Goal: Task Accomplishment & Management: Use online tool/utility

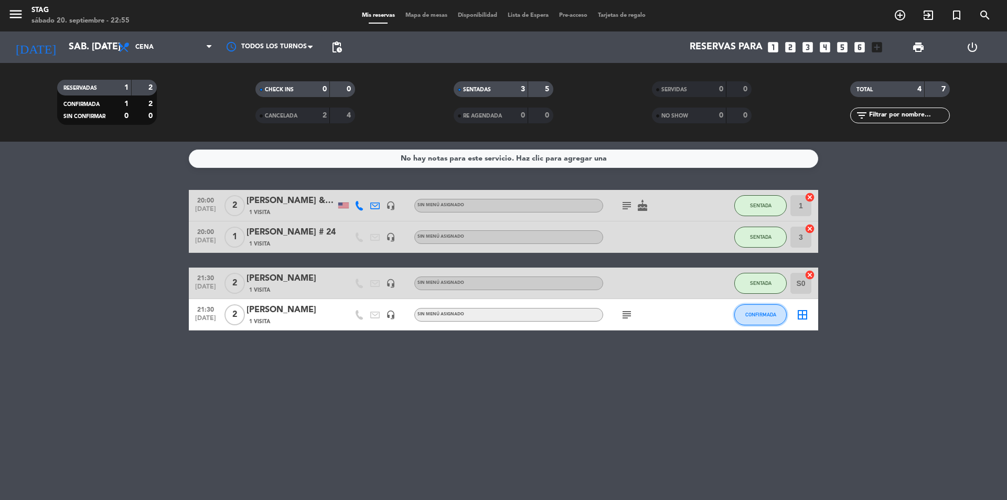
click at [754, 316] on span "CONFIRMADA" at bounding box center [760, 314] width 31 height 6
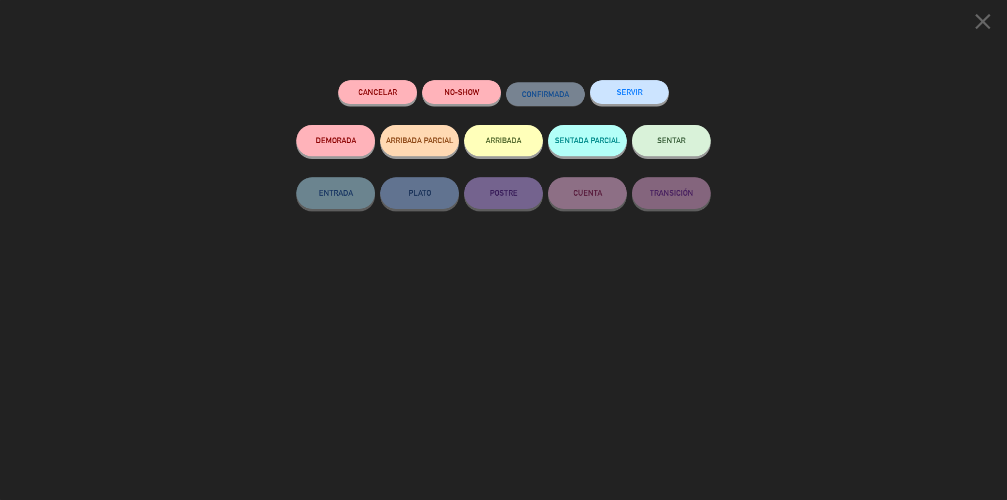
click at [672, 140] on span "SENTAR" at bounding box center [671, 140] width 28 height 9
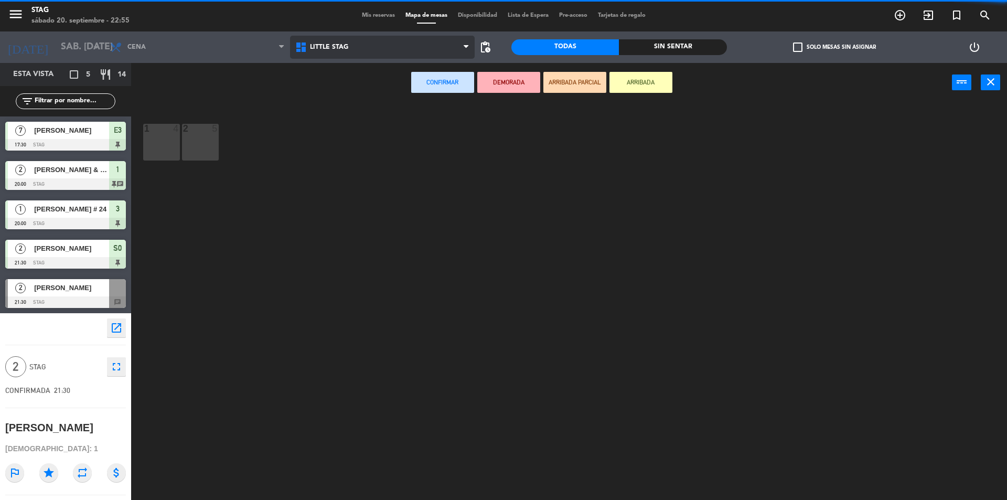
click at [314, 44] on span "Little Stag" at bounding box center [329, 47] width 38 height 7
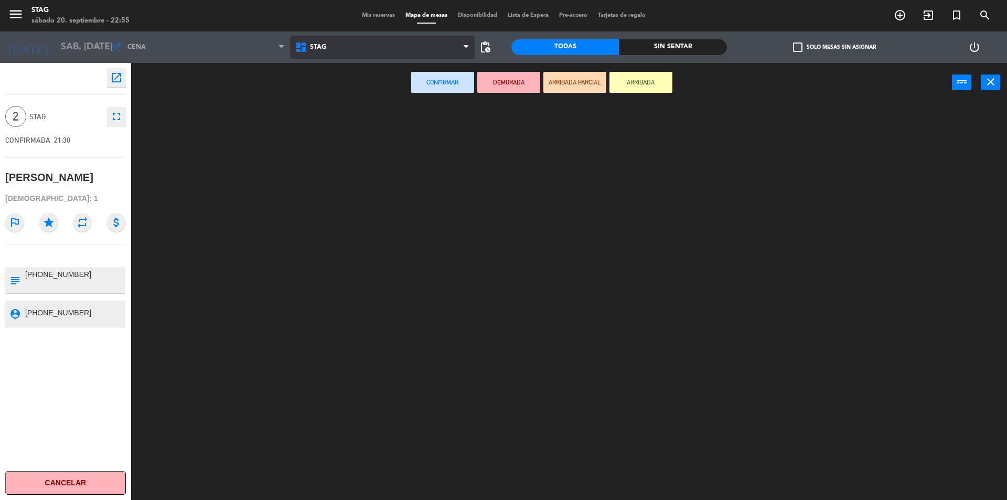
click at [314, 89] on ng-component "menu STAG sábado 20. septiembre - 22:55 Mis reservas Mapa de mesas Disponibilid…" at bounding box center [503, 251] width 1007 height 502
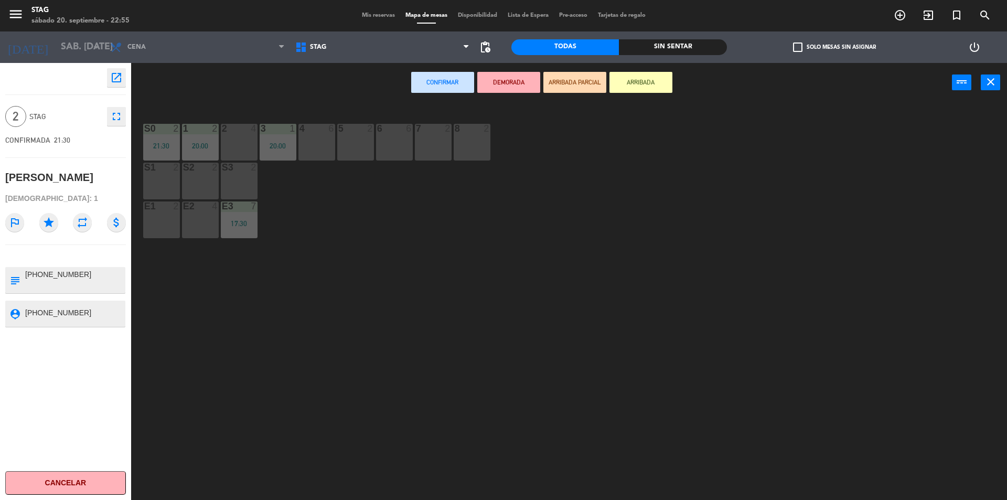
click at [238, 147] on div "2 4" at bounding box center [239, 142] width 37 height 37
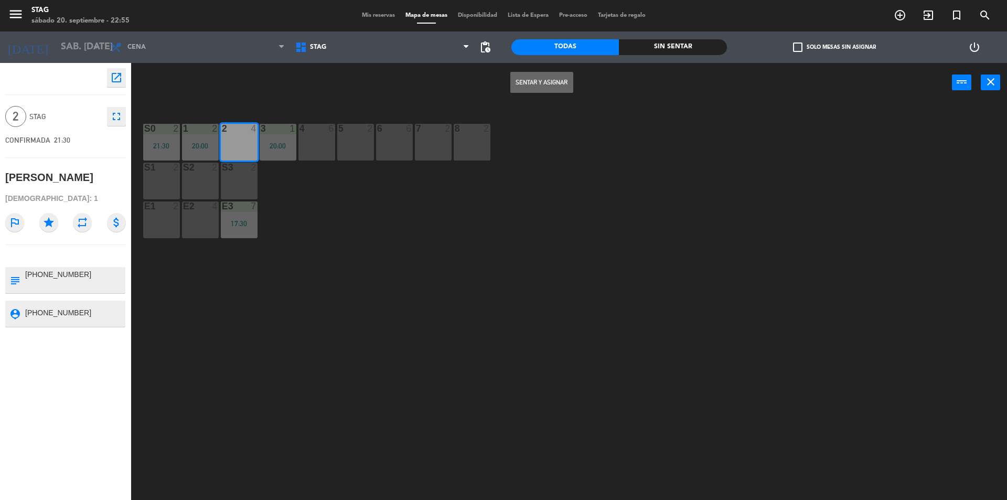
click at [558, 90] on button "Sentar y Asignar" at bounding box center [541, 82] width 63 height 21
